Goal: Transaction & Acquisition: Purchase product/service

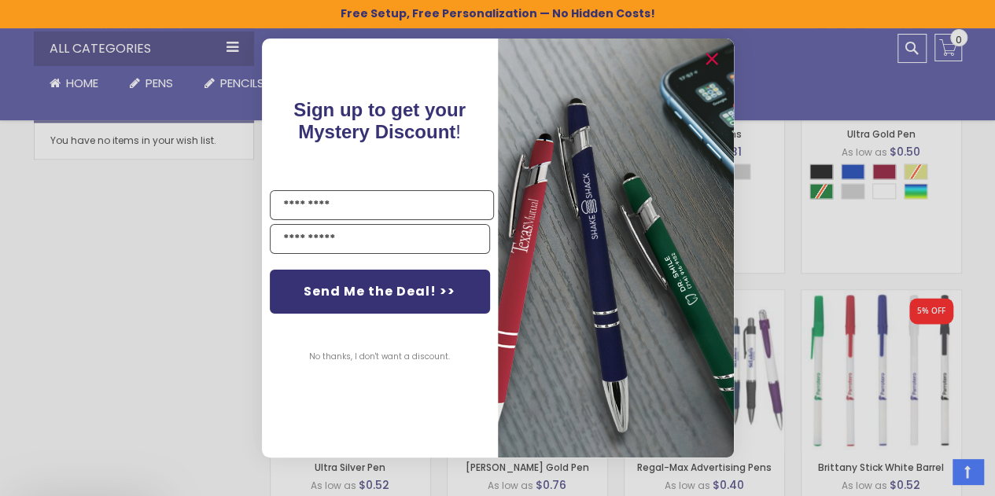
scroll to position [972, 0]
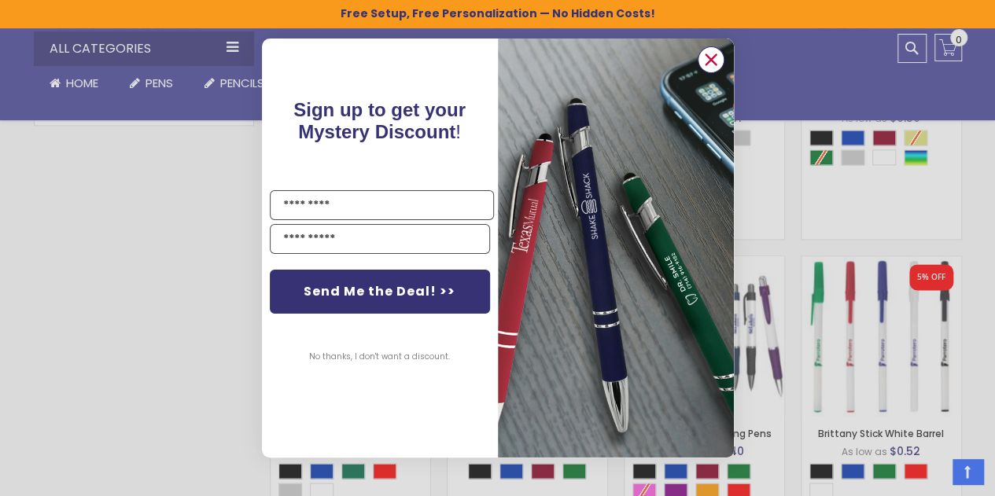
click at [712, 62] on circle "Close dialog" at bounding box center [710, 60] width 24 height 24
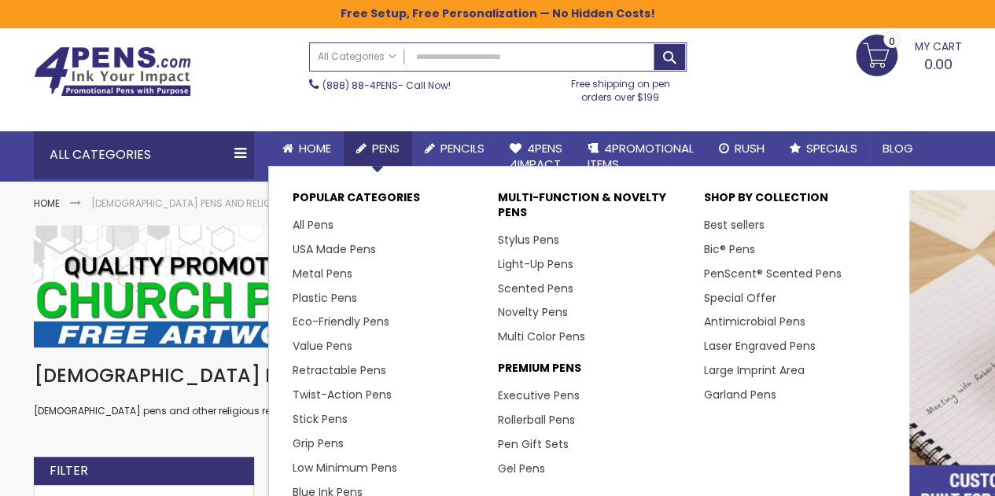
scroll to position [79, 0]
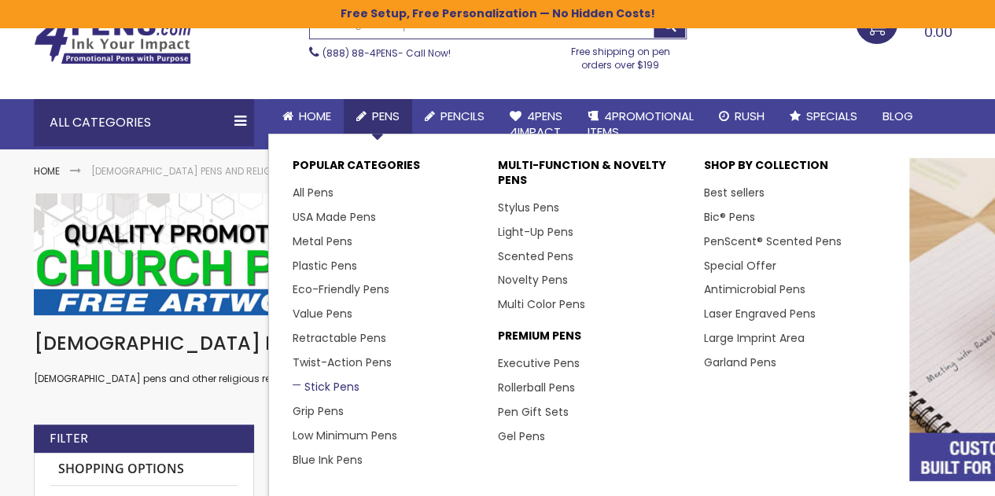
click at [304, 381] on link "Stick Pens" at bounding box center [326, 387] width 67 height 16
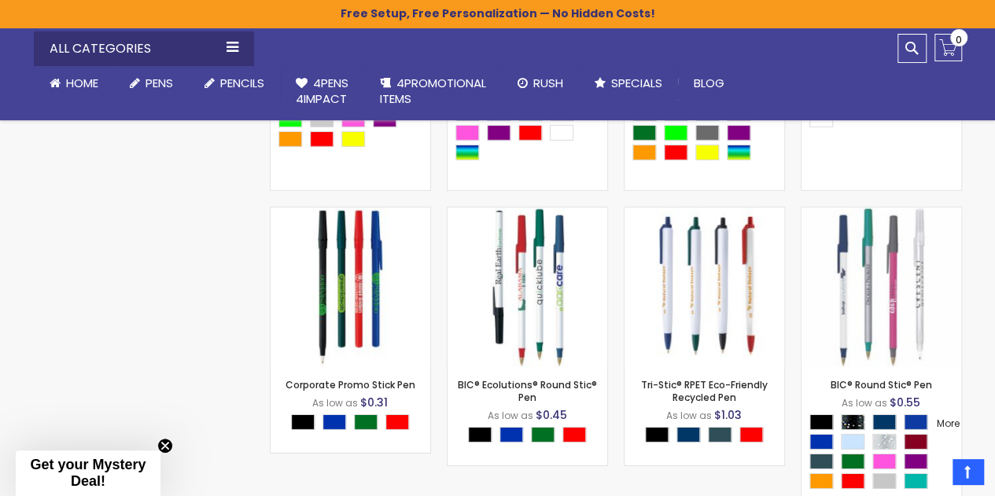
scroll to position [2309, 0]
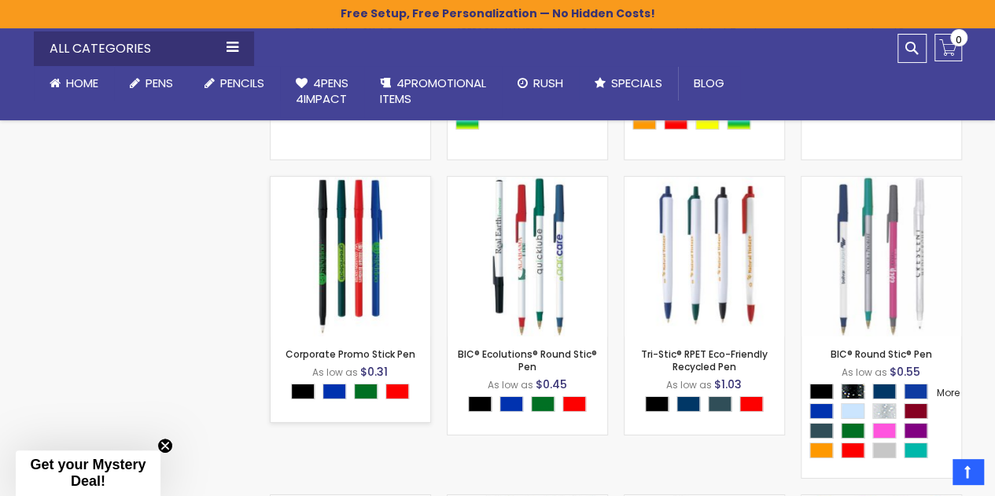
click at [343, 235] on img at bounding box center [351, 257] width 160 height 160
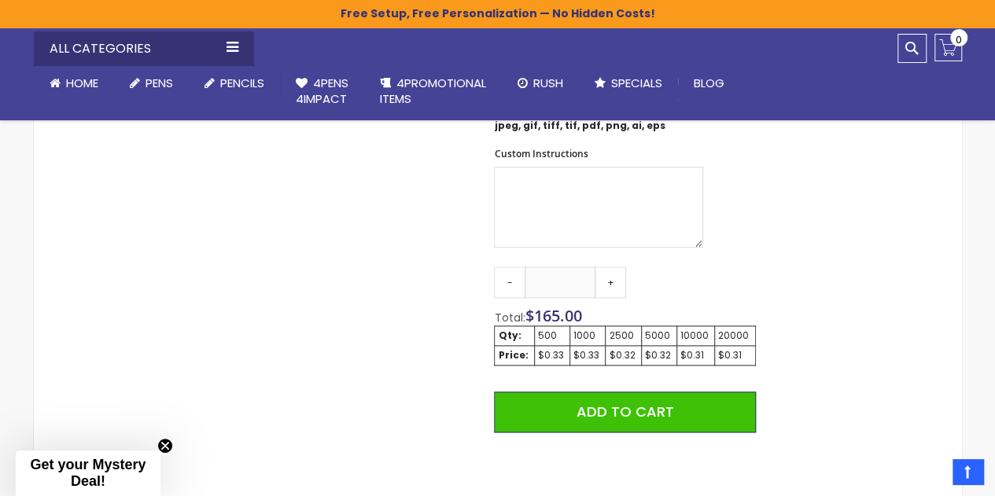
scroll to position [865, 0]
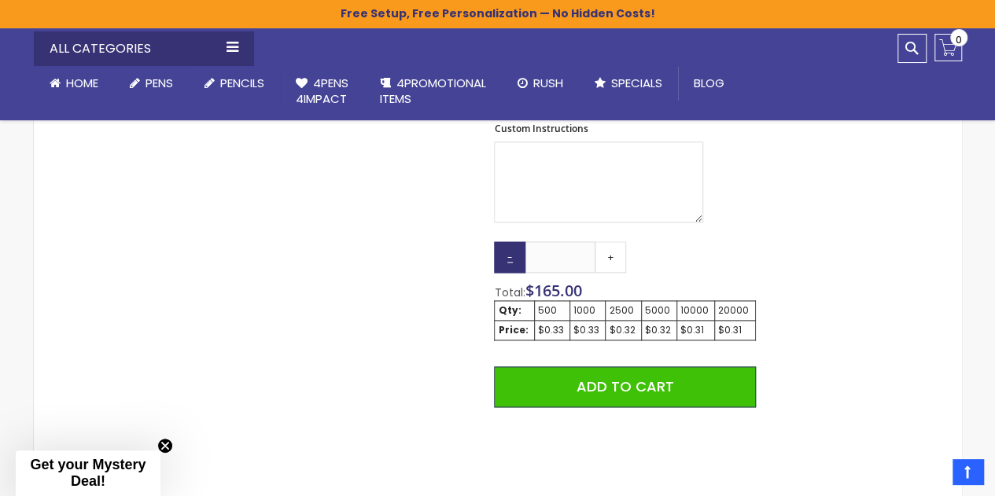
click at [513, 257] on link "-" at bounding box center [509, 256] width 31 height 31
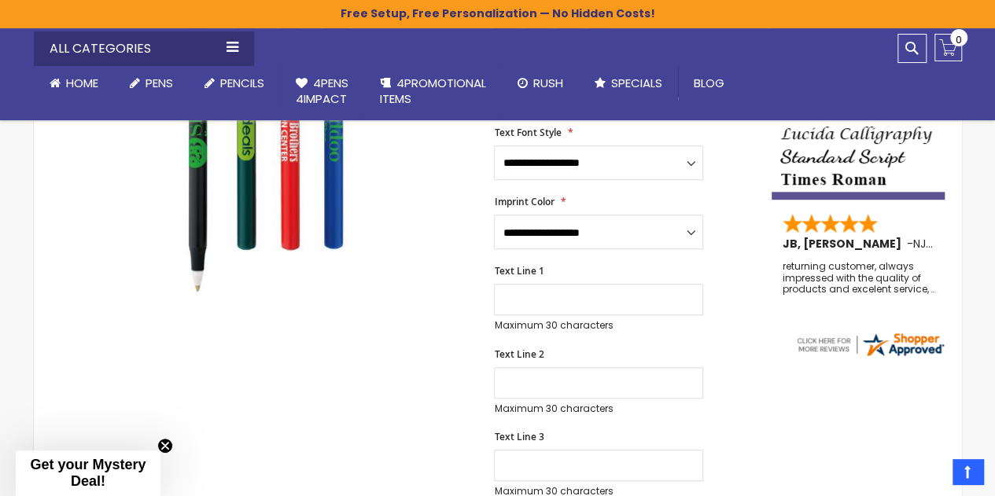
scroll to position [0, 0]
